Goal: Find specific page/section: Find specific page/section

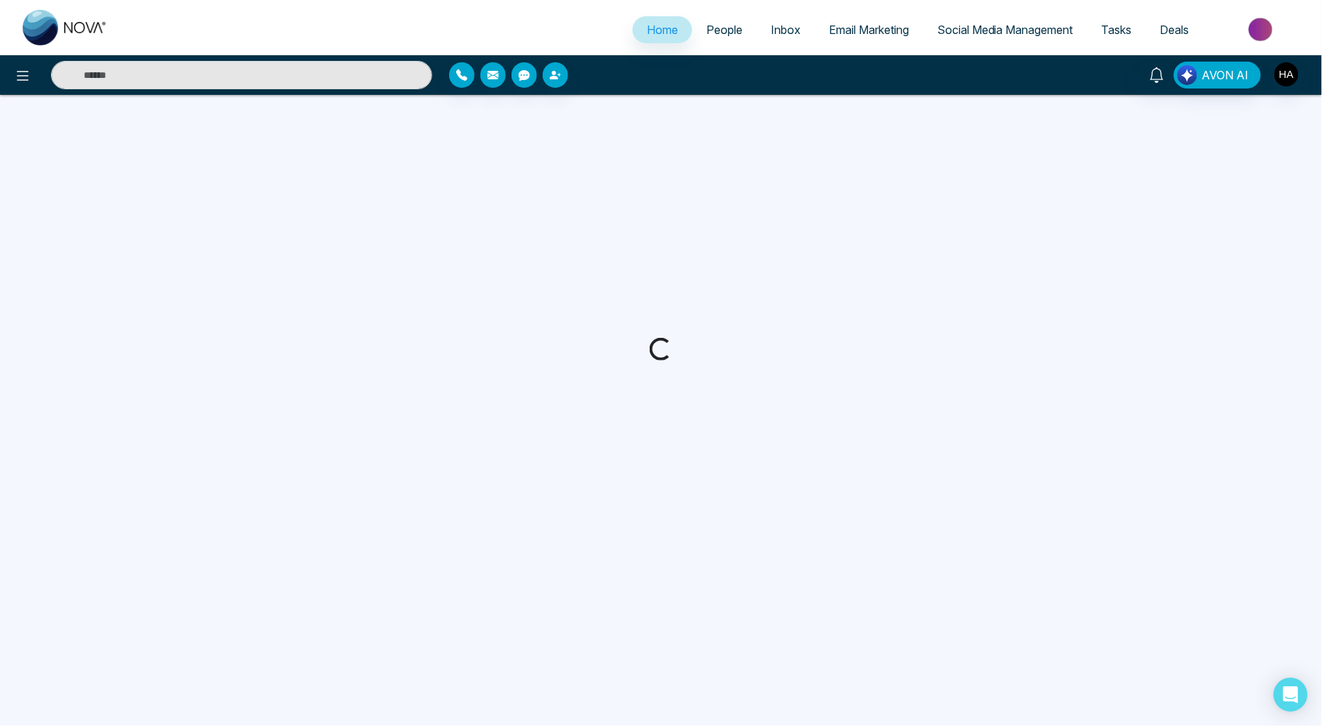
select select "*"
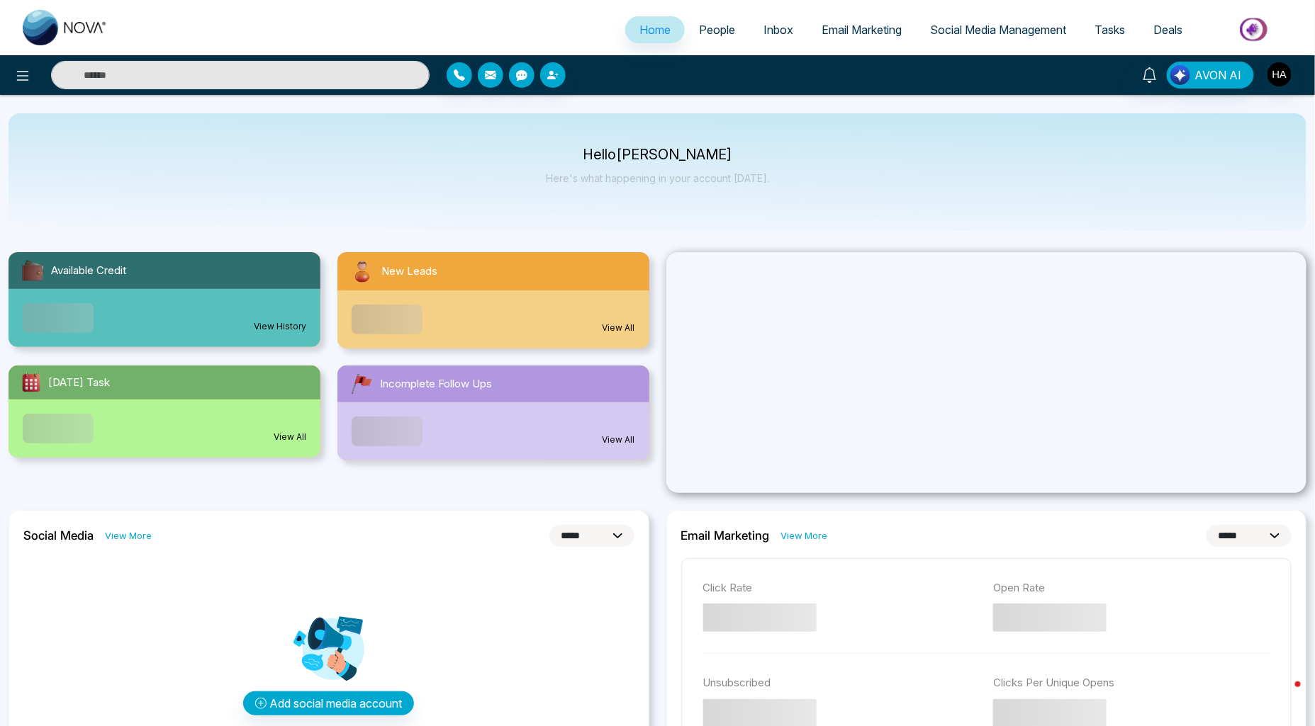
click at [731, 38] on link "People" at bounding box center [717, 29] width 64 height 27
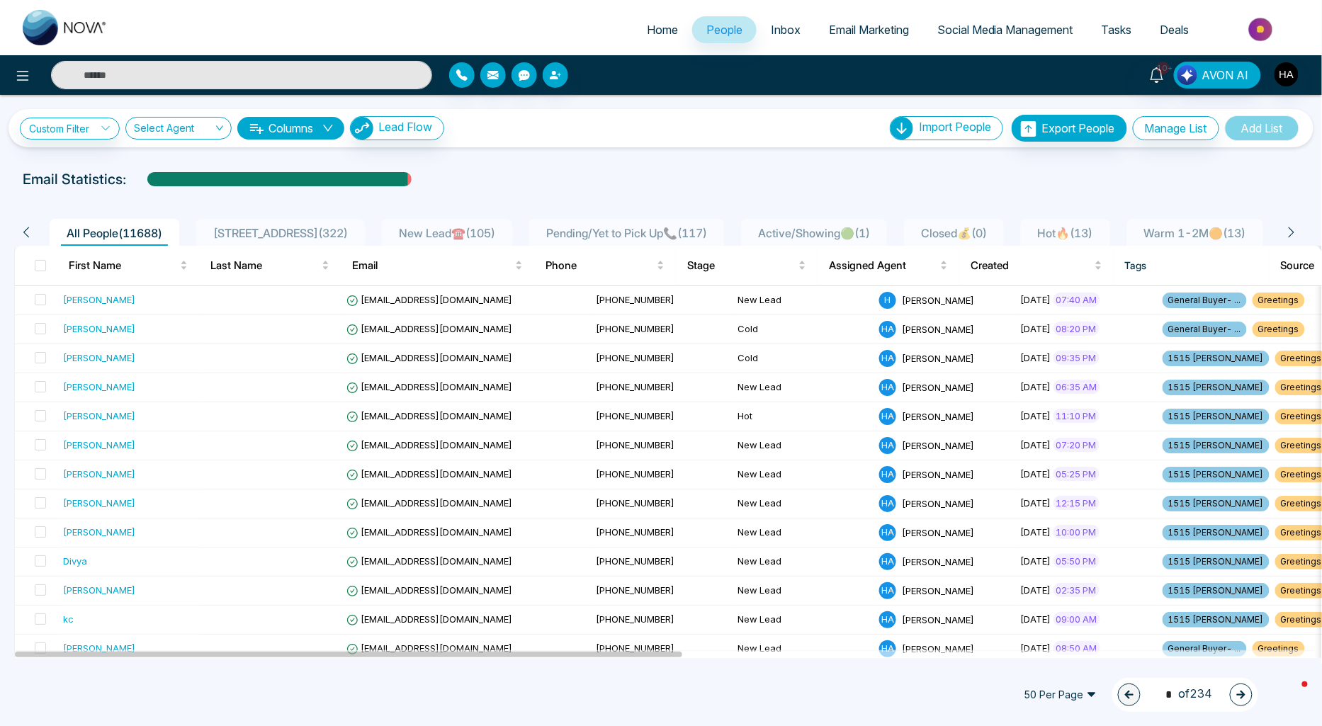
click at [1067, 230] on span "Hot🔥 ( 13 )" at bounding box center [1066, 233] width 67 height 14
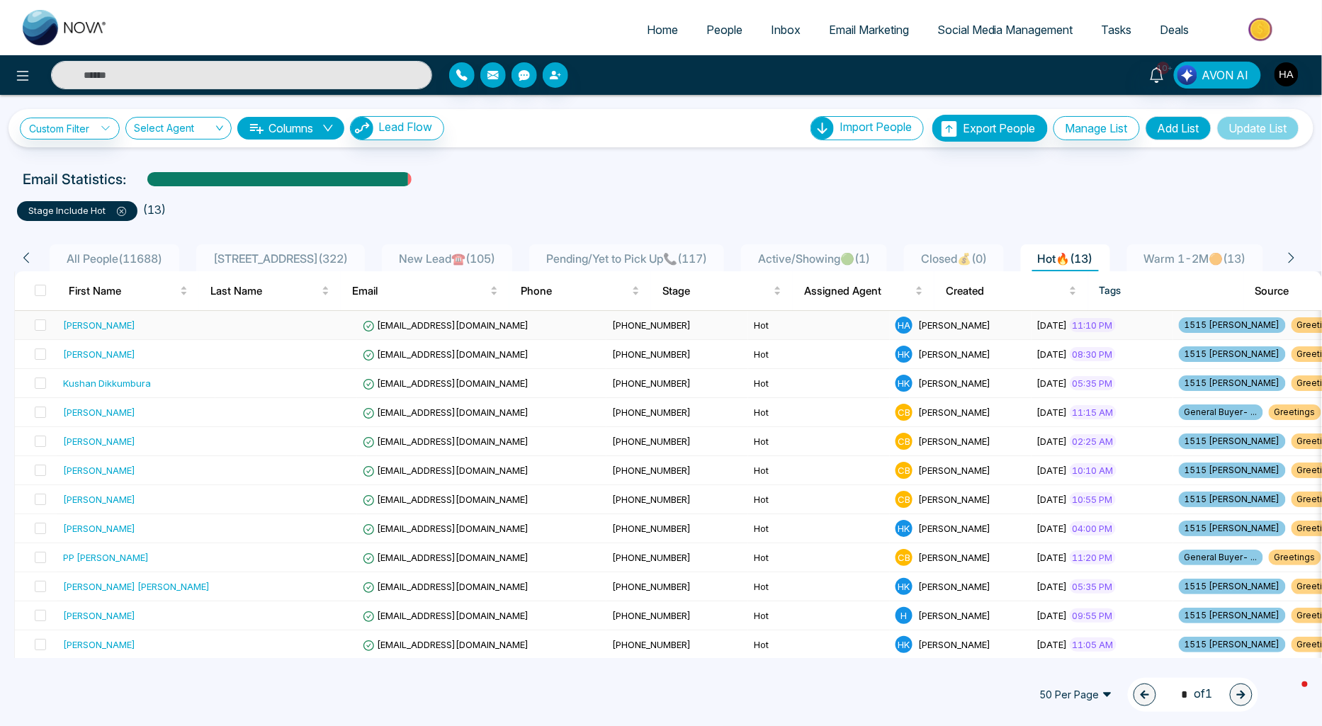
click at [112, 326] on div "[PERSON_NAME]" at bounding box center [99, 325] width 72 height 14
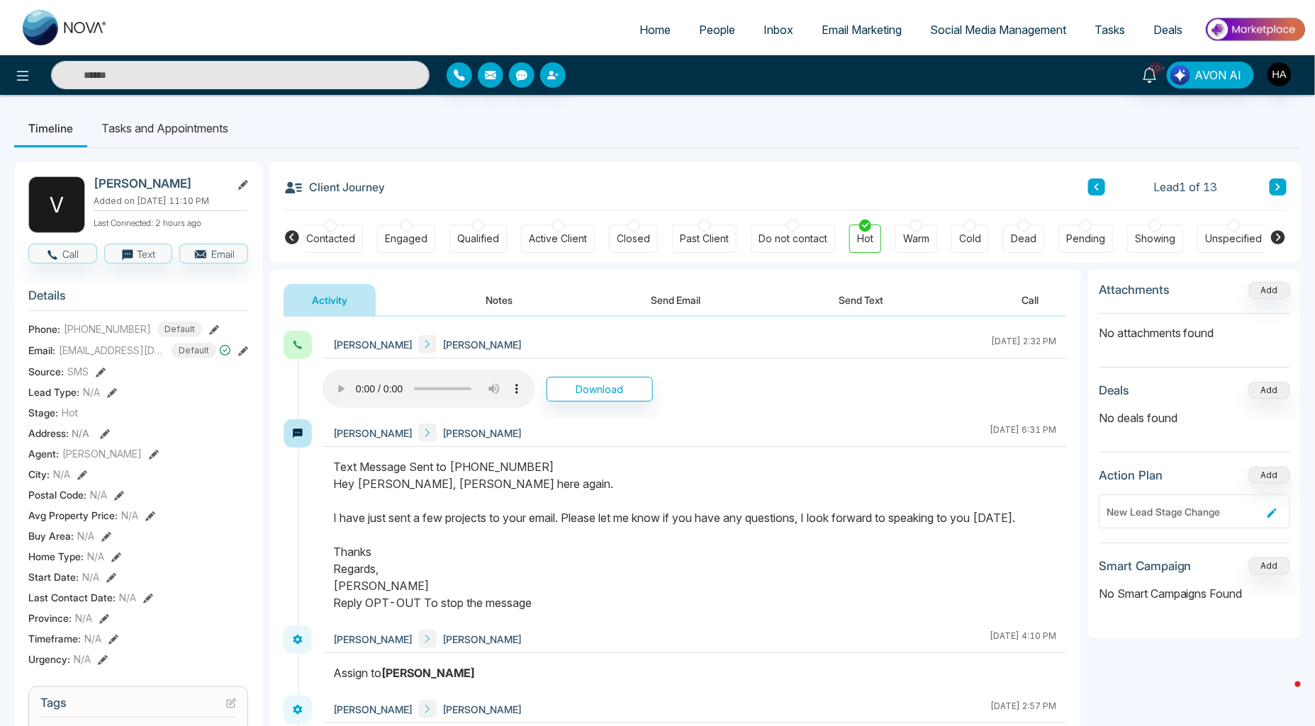
scroll to position [0, 89]
